Goal: Task Accomplishment & Management: Manage account settings

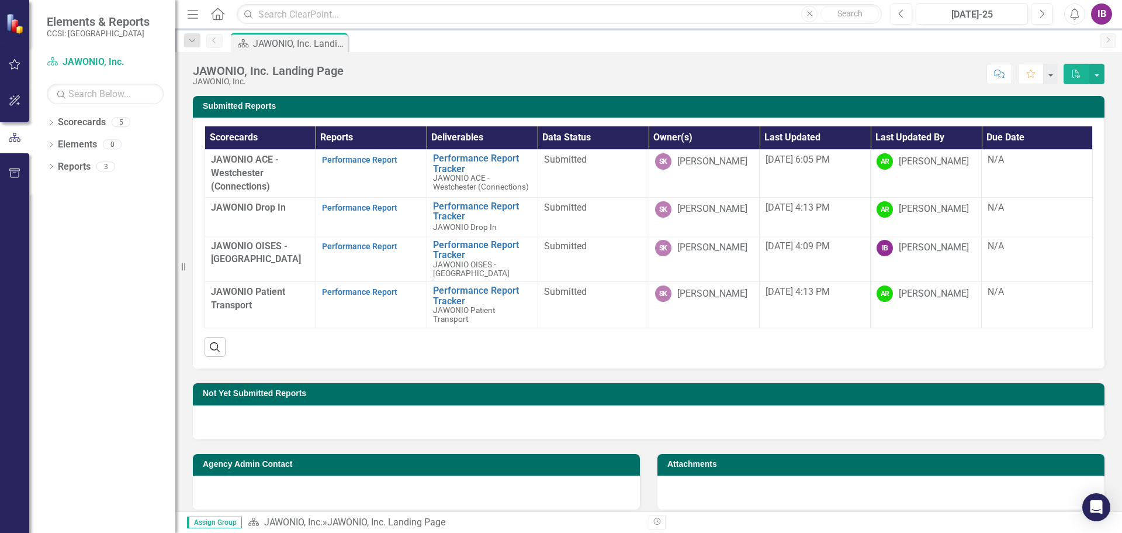
click at [1100, 10] on div "IB" at bounding box center [1101, 14] width 21 height 21
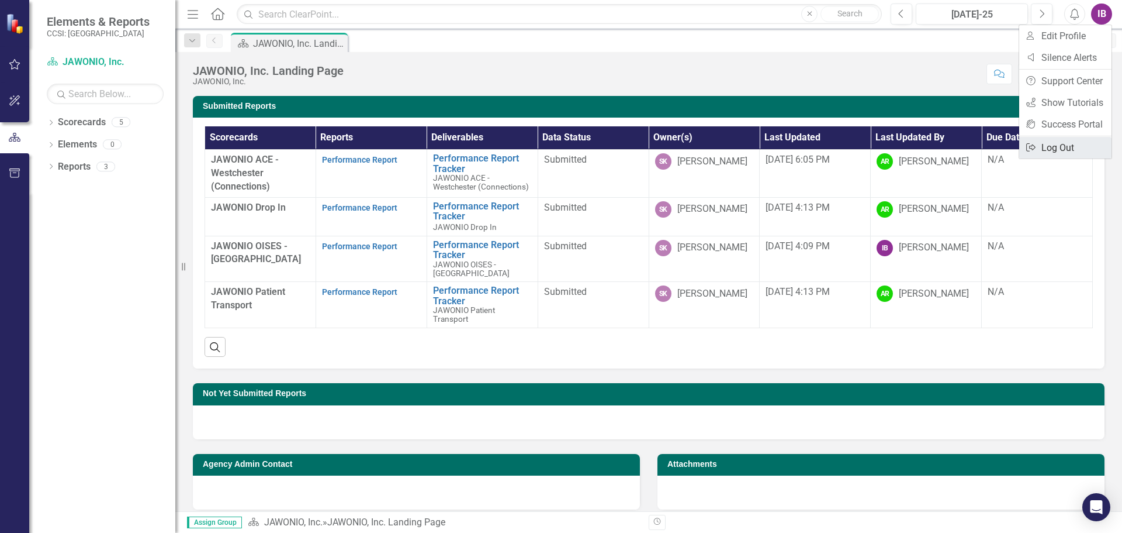
click at [1060, 144] on link "Logout Log Out" at bounding box center [1066, 148] width 92 height 22
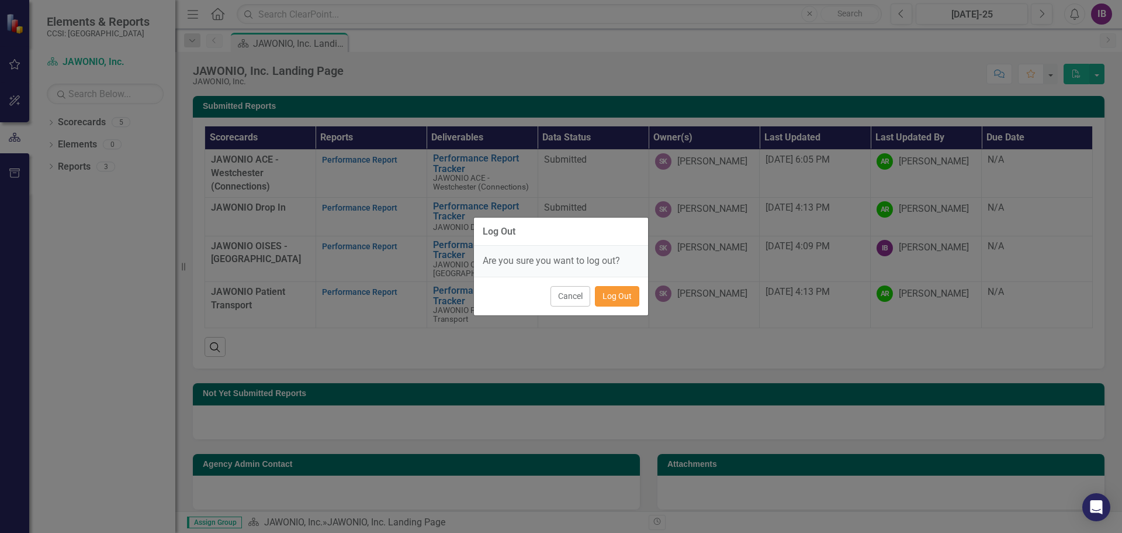
click at [615, 292] on button "Log Out" at bounding box center [617, 296] width 44 height 20
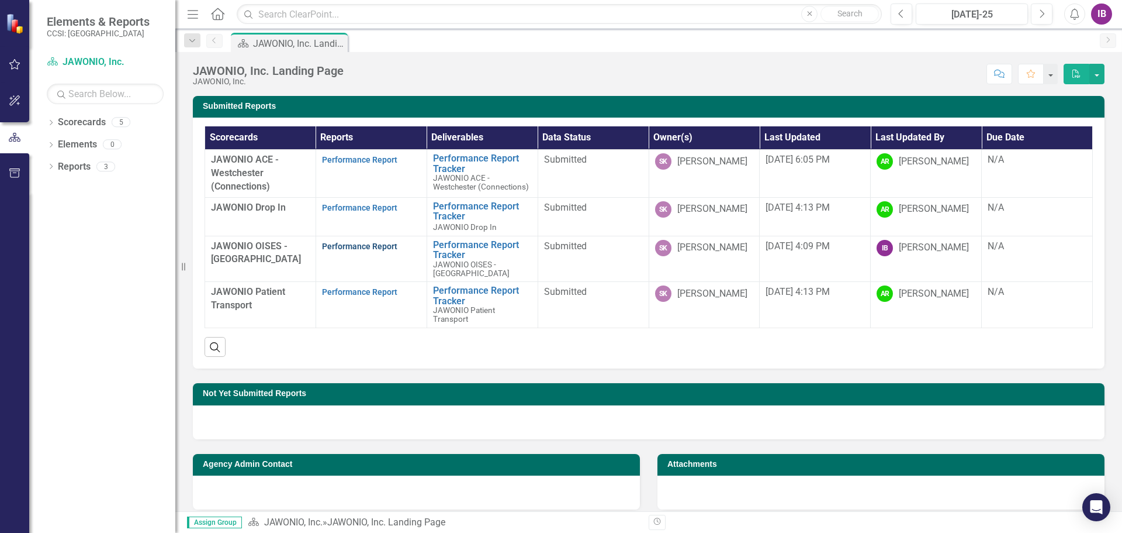
click at [346, 246] on link "Performance Report" at bounding box center [359, 245] width 75 height 9
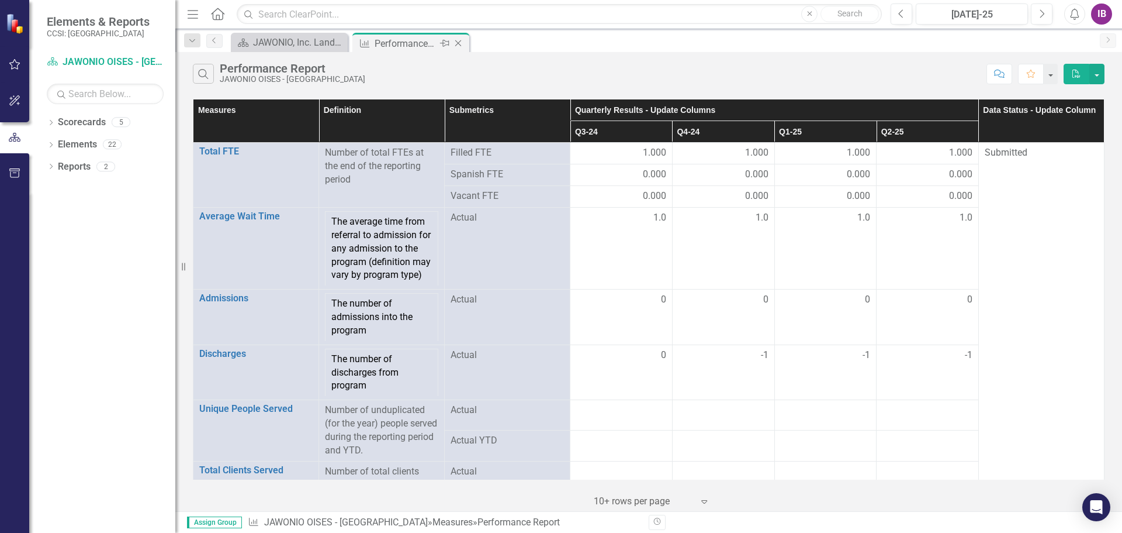
click at [415, 44] on div "Performance Report" at bounding box center [406, 43] width 63 height 15
click at [272, 42] on div "JAWONIO, Inc. Landing Page" at bounding box center [291, 42] width 77 height 15
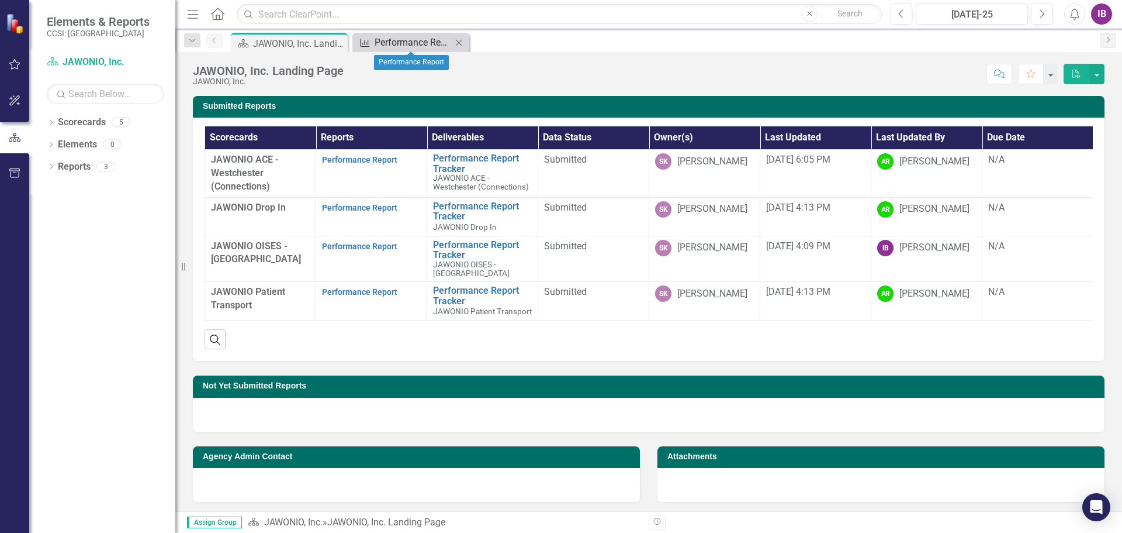
click at [403, 42] on div "Performance Report" at bounding box center [413, 42] width 77 height 15
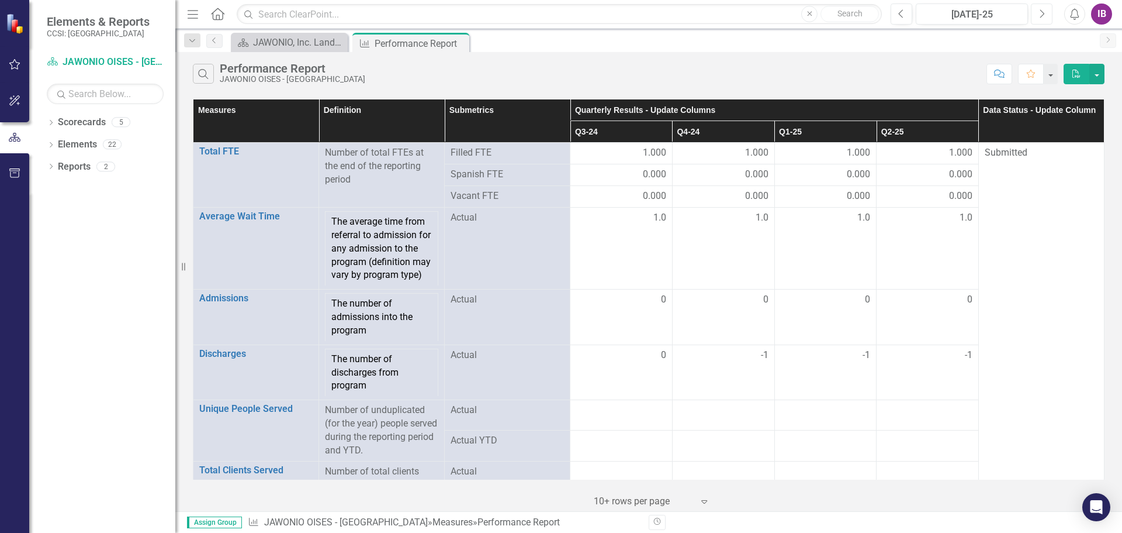
click at [1039, 11] on icon "Next" at bounding box center [1042, 14] width 6 height 11
click at [1043, 14] on icon "Next" at bounding box center [1042, 14] width 6 height 11
click at [1102, 13] on div "IB" at bounding box center [1101, 14] width 21 height 21
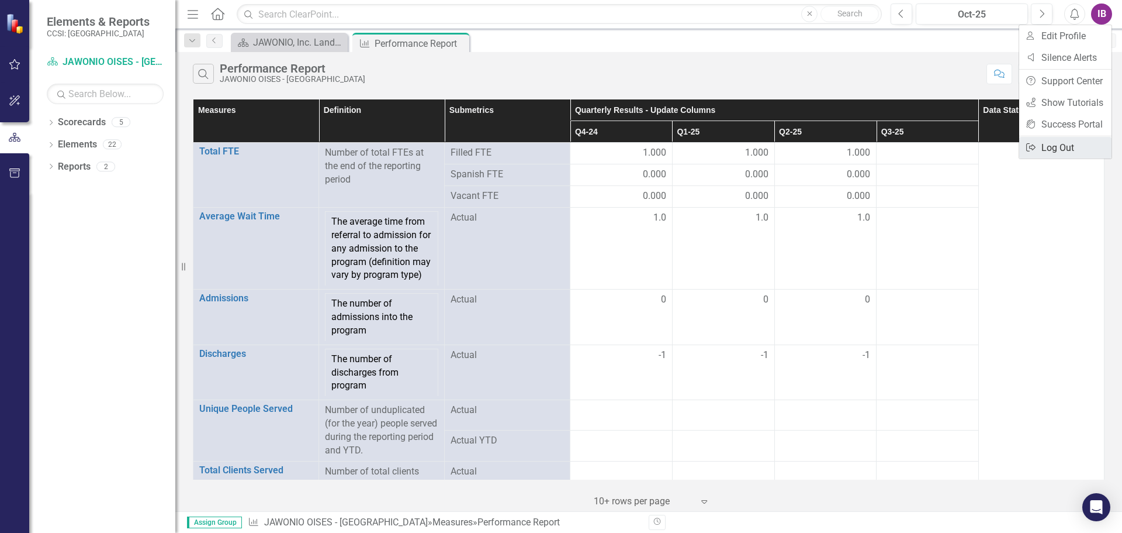
click at [1063, 146] on link "Logout Log Out" at bounding box center [1066, 148] width 92 height 22
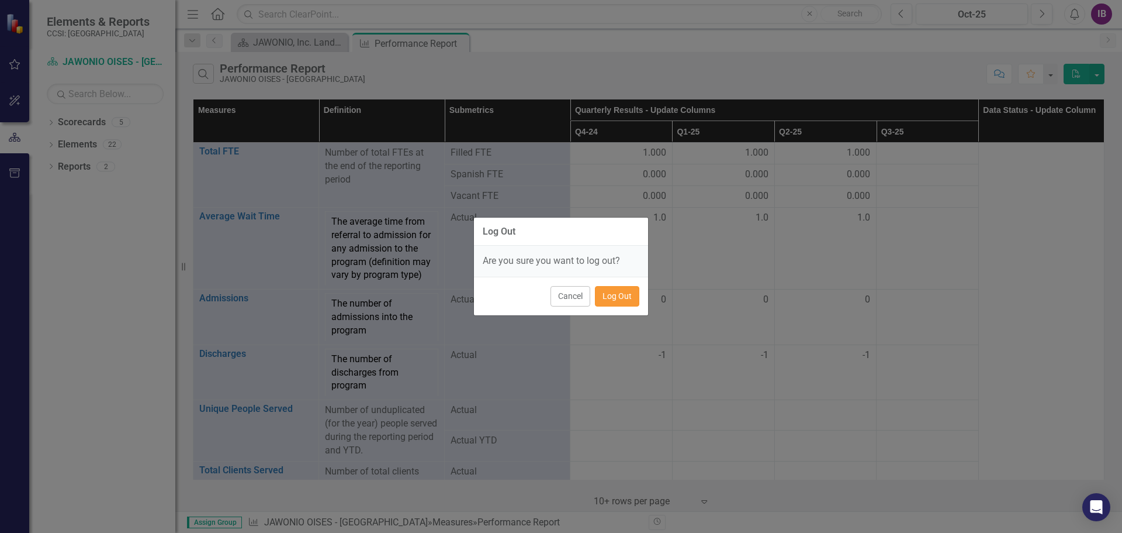
click at [611, 299] on button "Log Out" at bounding box center [617, 296] width 44 height 20
